Goal: Find specific page/section: Find specific page/section

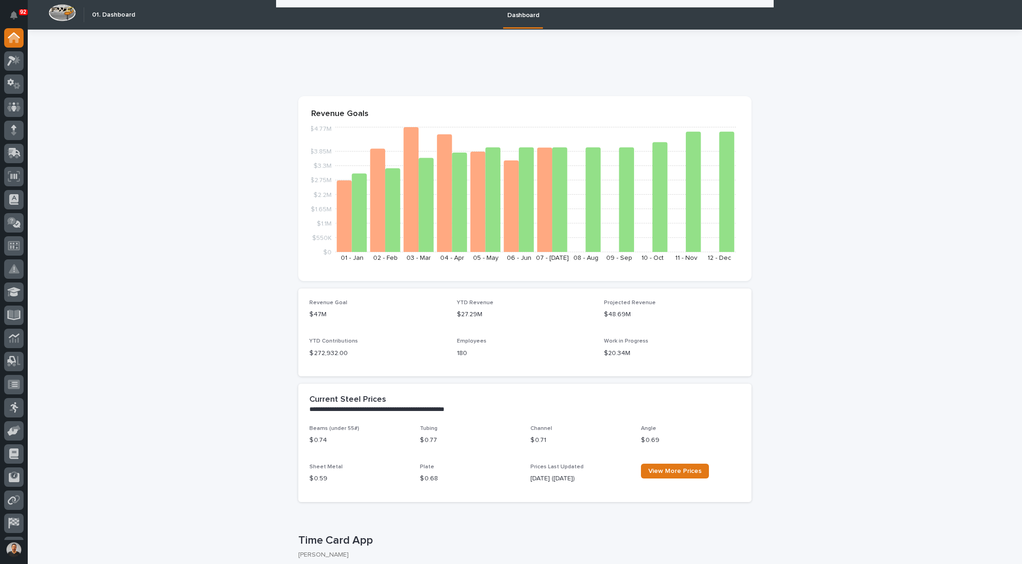
scroll to position [1203, 0]
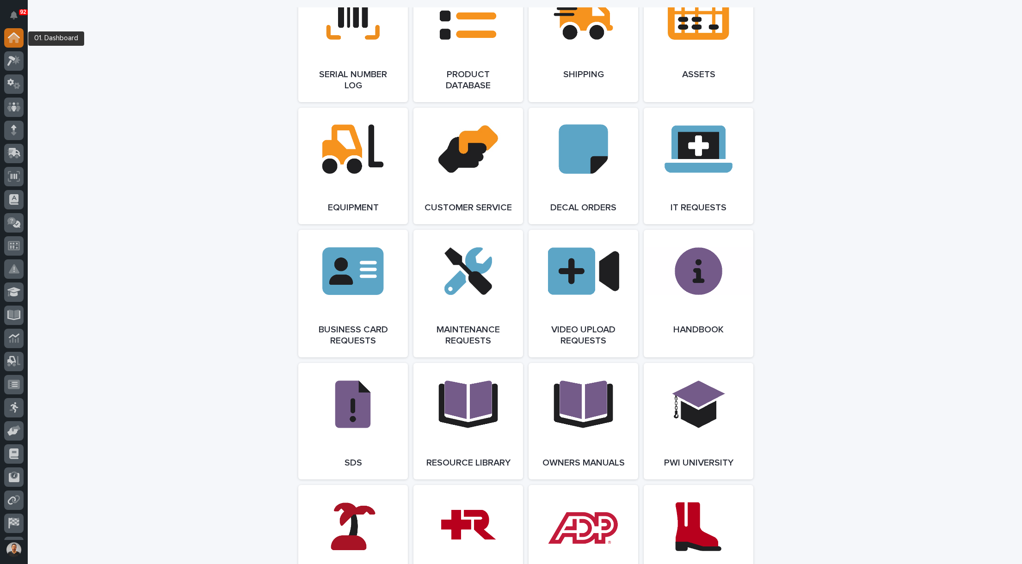
click at [14, 40] on icon at bounding box center [14, 37] width 12 height 11
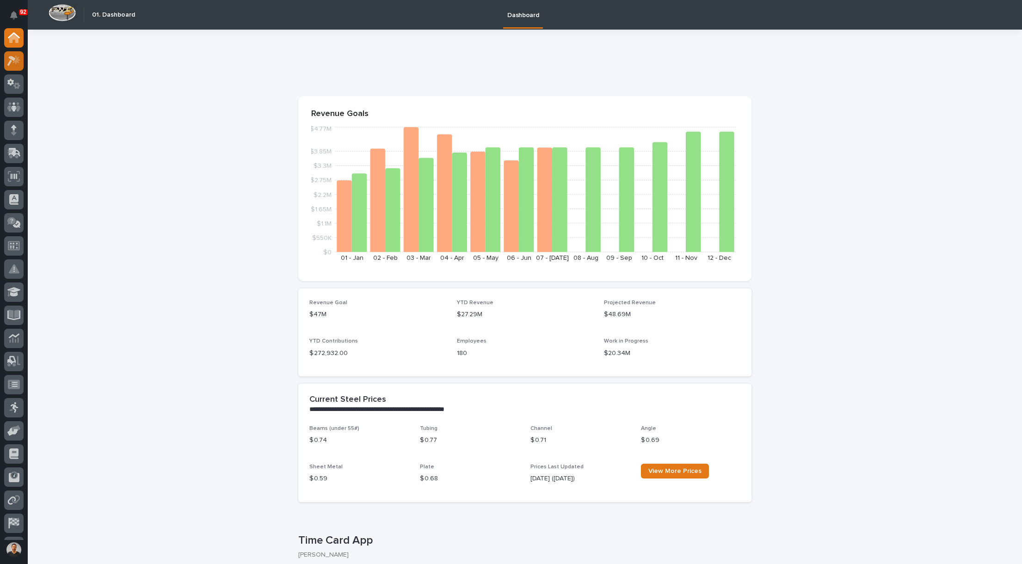
click at [14, 61] on icon at bounding box center [11, 61] width 8 height 10
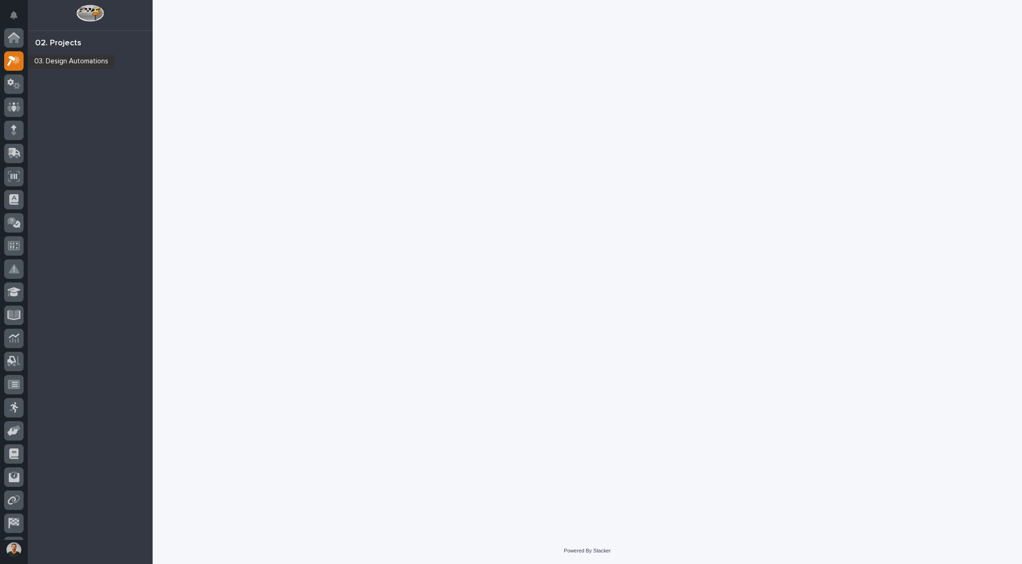
scroll to position [23, 0]
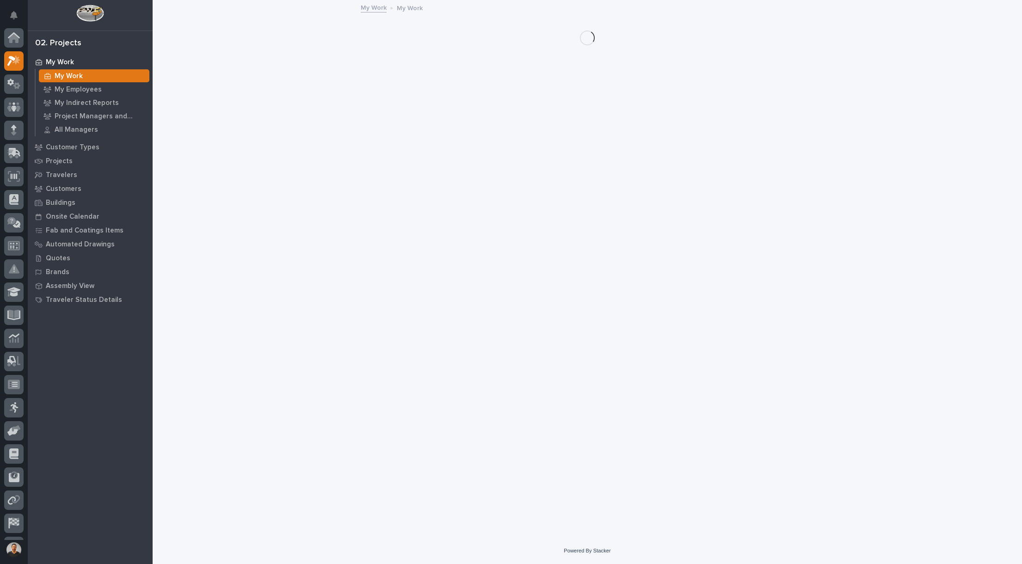
scroll to position [23, 0]
click at [64, 186] on p "Customers" at bounding box center [64, 189] width 36 height 8
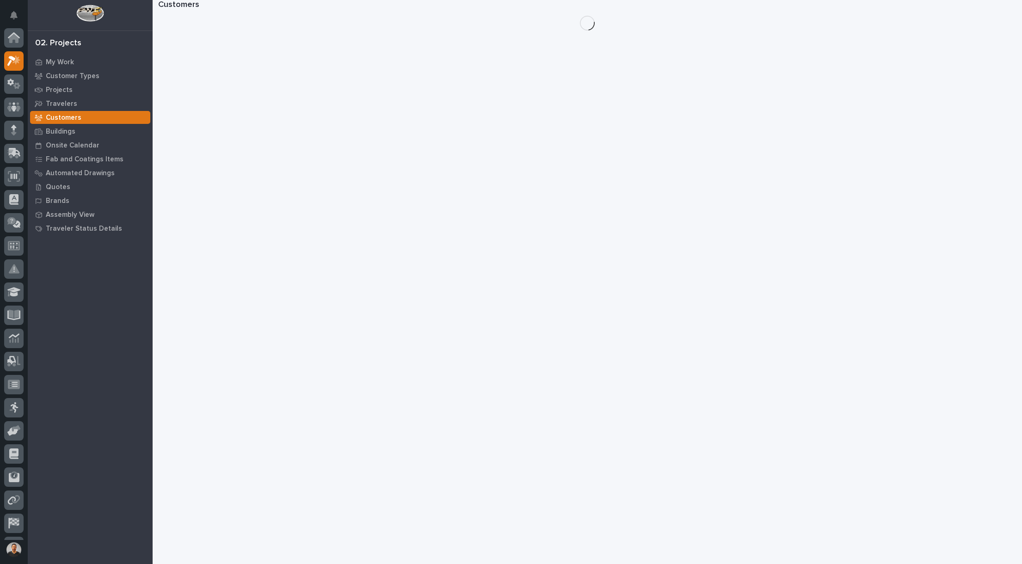
scroll to position [23, 0]
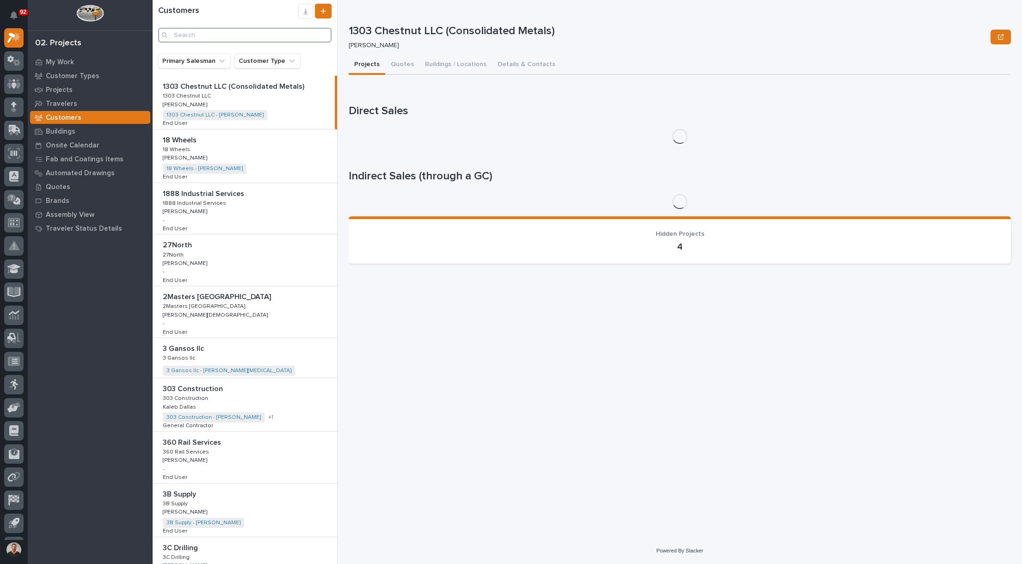
click at [198, 28] on input "Search" at bounding box center [244, 35] width 173 height 15
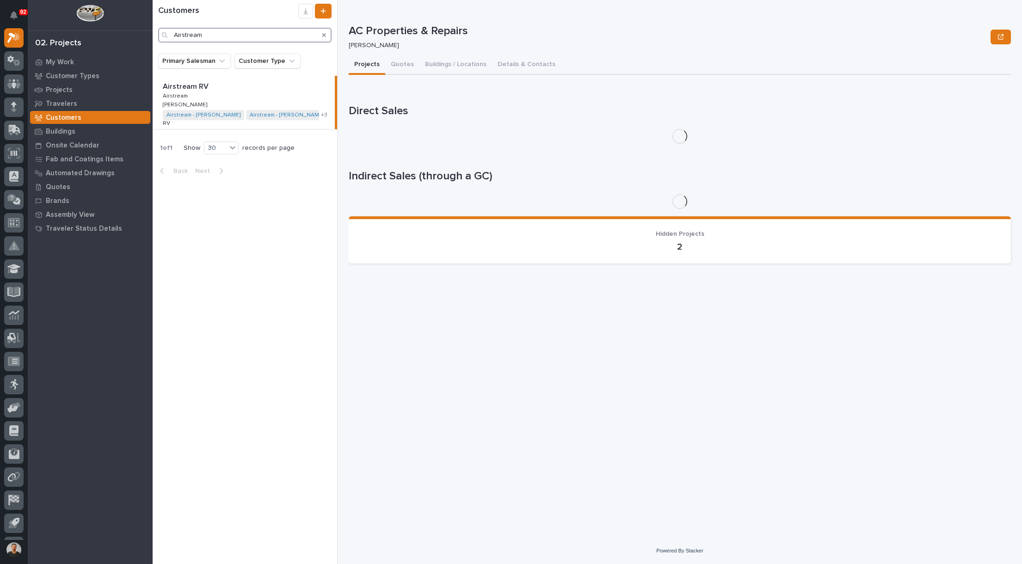
type input "Airstream"
click at [182, 86] on p "Airstream RV" at bounding box center [187, 85] width 48 height 11
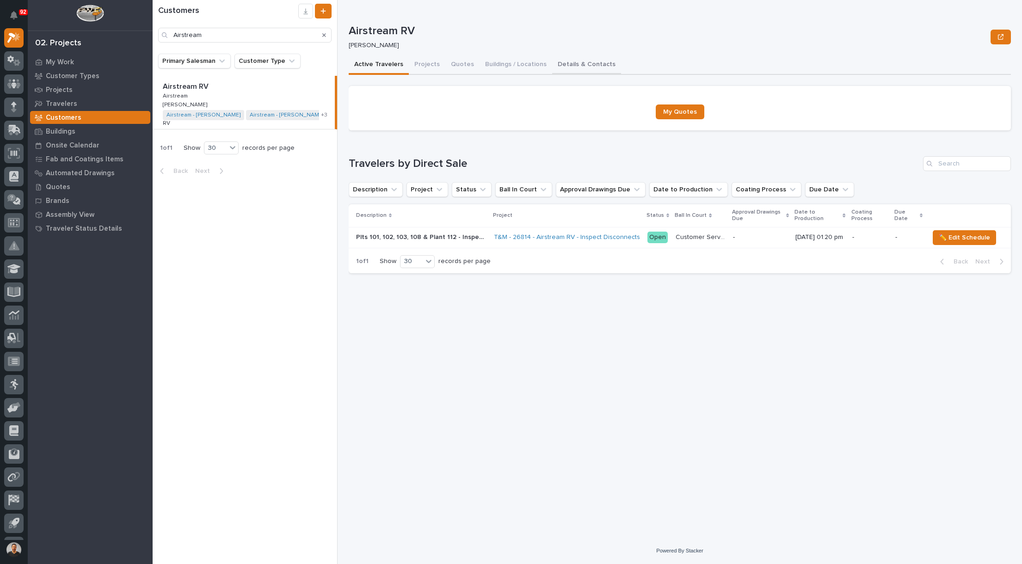
click at [588, 67] on button "Details & Contacts" at bounding box center [586, 65] width 69 height 19
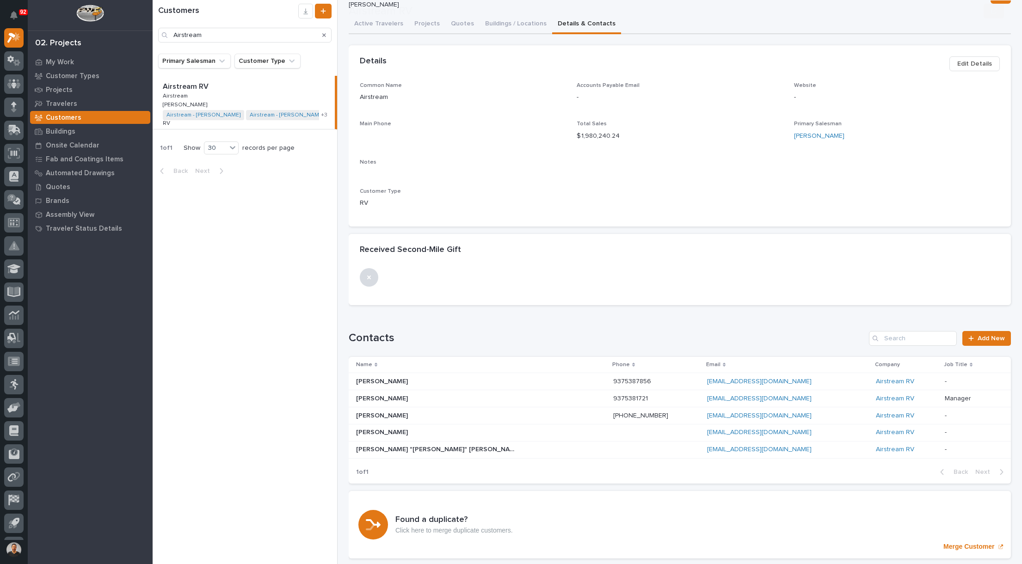
scroll to position [69, 0]
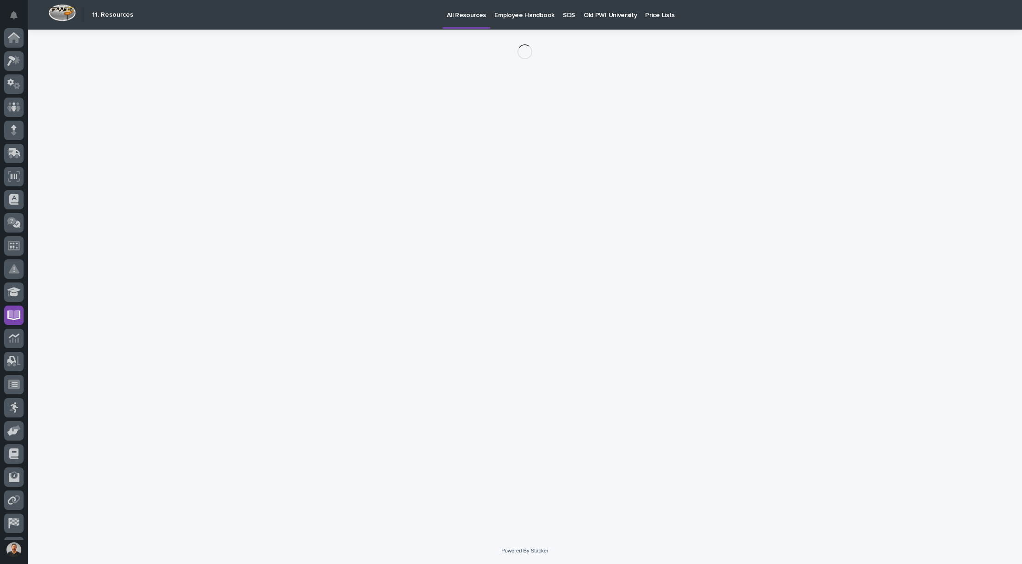
scroll to position [43, 0]
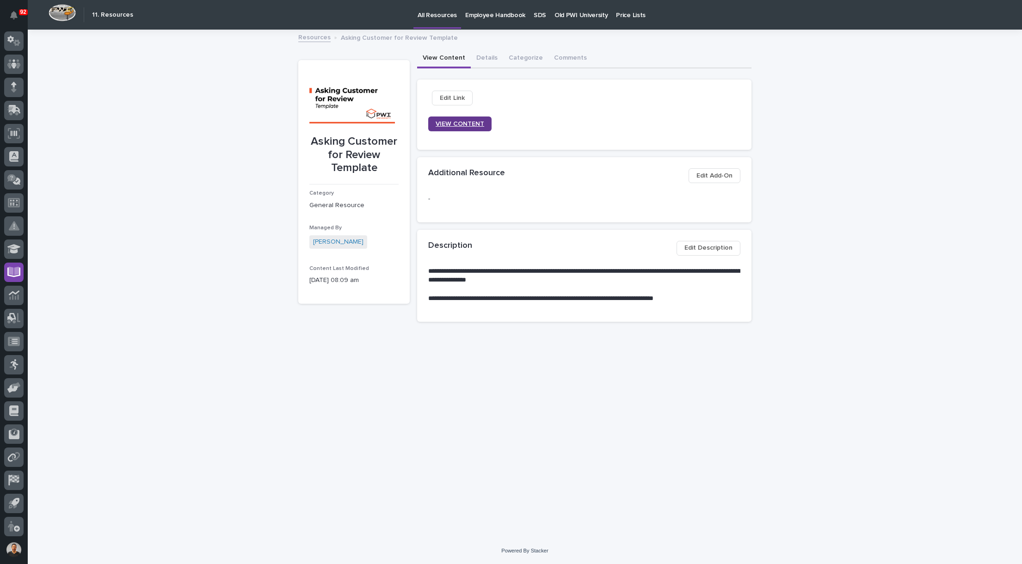
click at [460, 125] on span "VIEW CONTENT" at bounding box center [460, 124] width 49 height 8
